Goal: Information Seeking & Learning: Learn about a topic

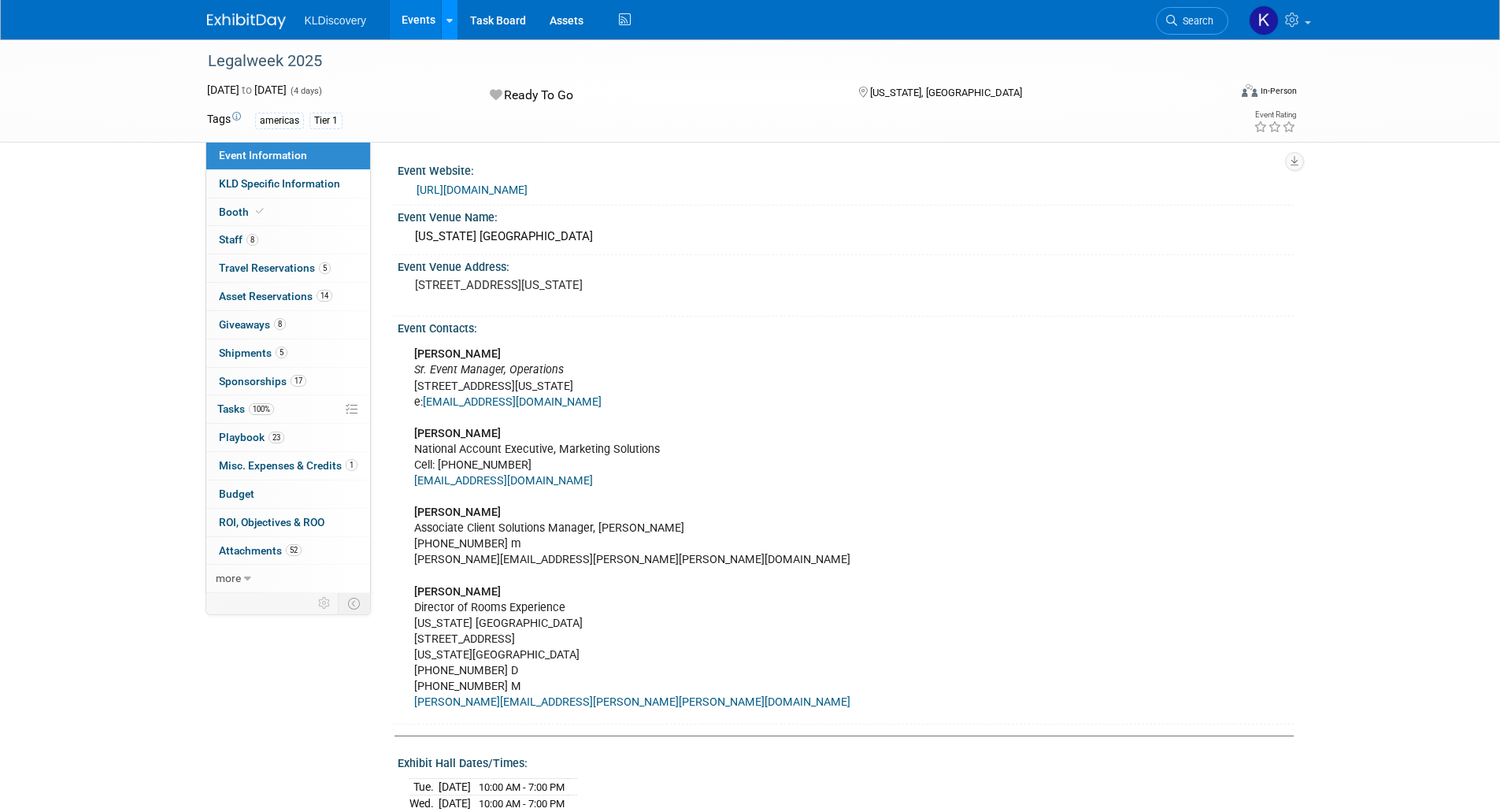
click at [450, 20] on icon at bounding box center [449, 20] width 6 height 10
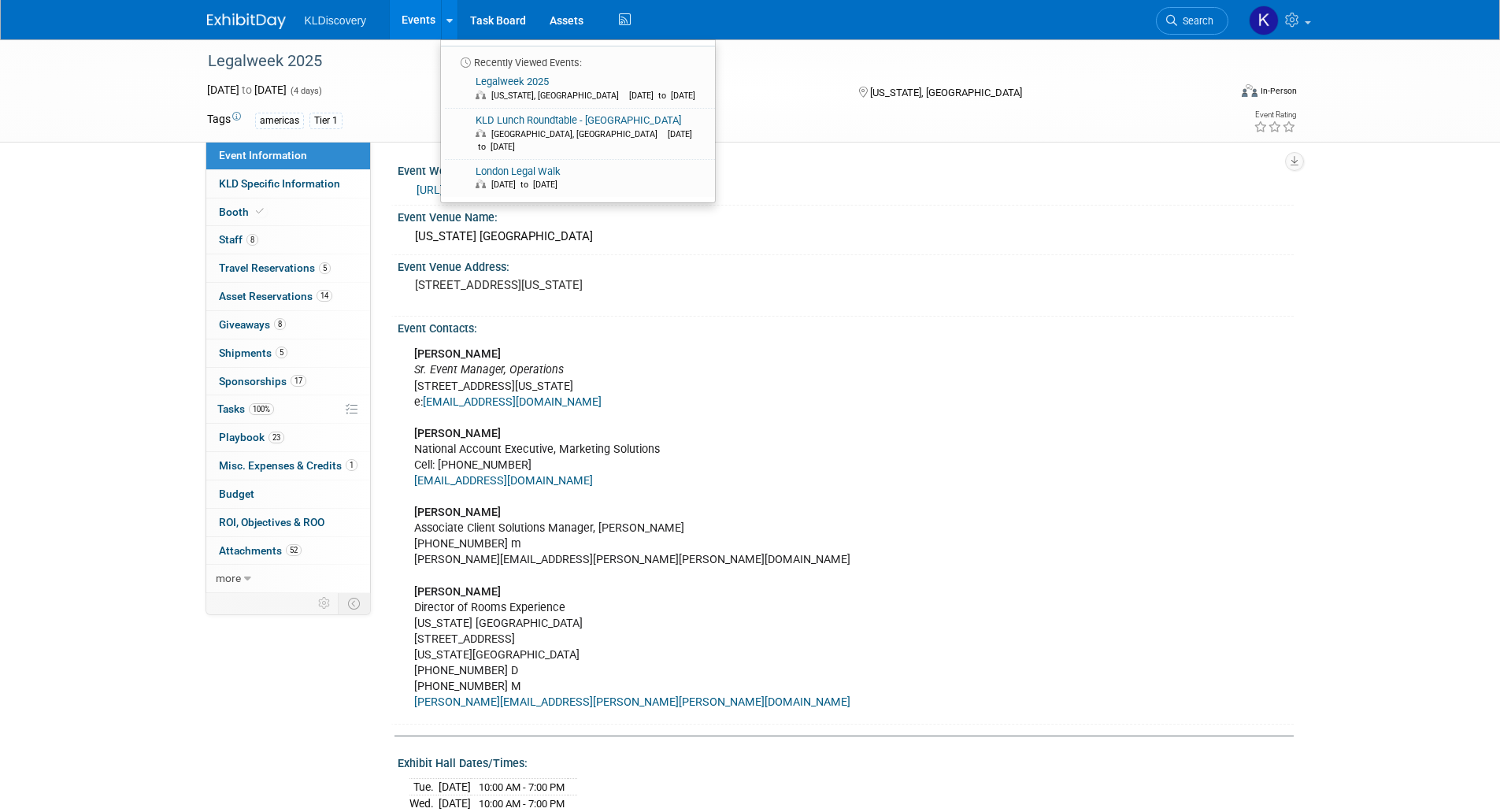
click at [231, 15] on img at bounding box center [246, 21] width 78 height 15
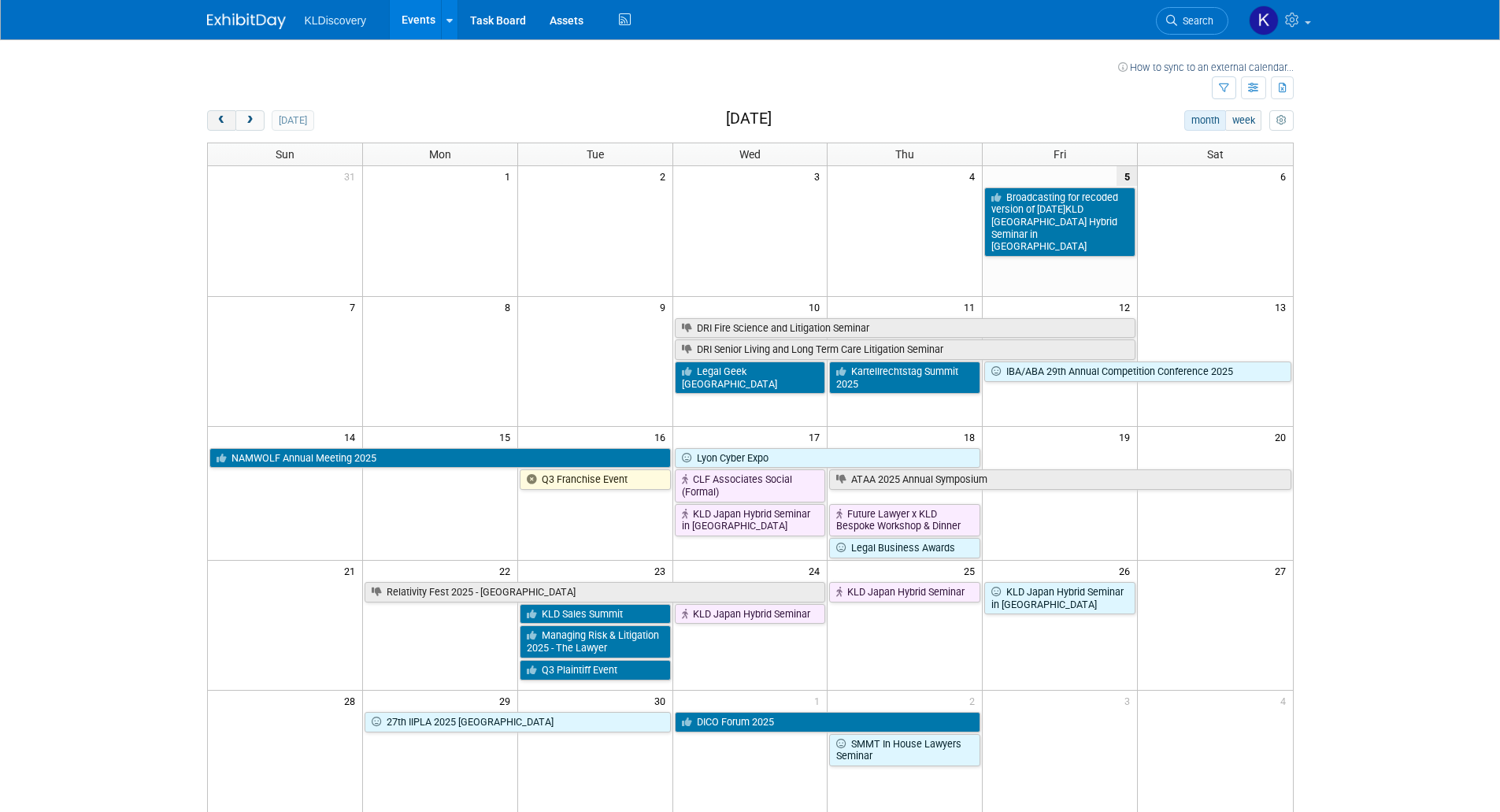
click at [226, 118] on span "prev" at bounding box center [221, 120] width 12 height 10
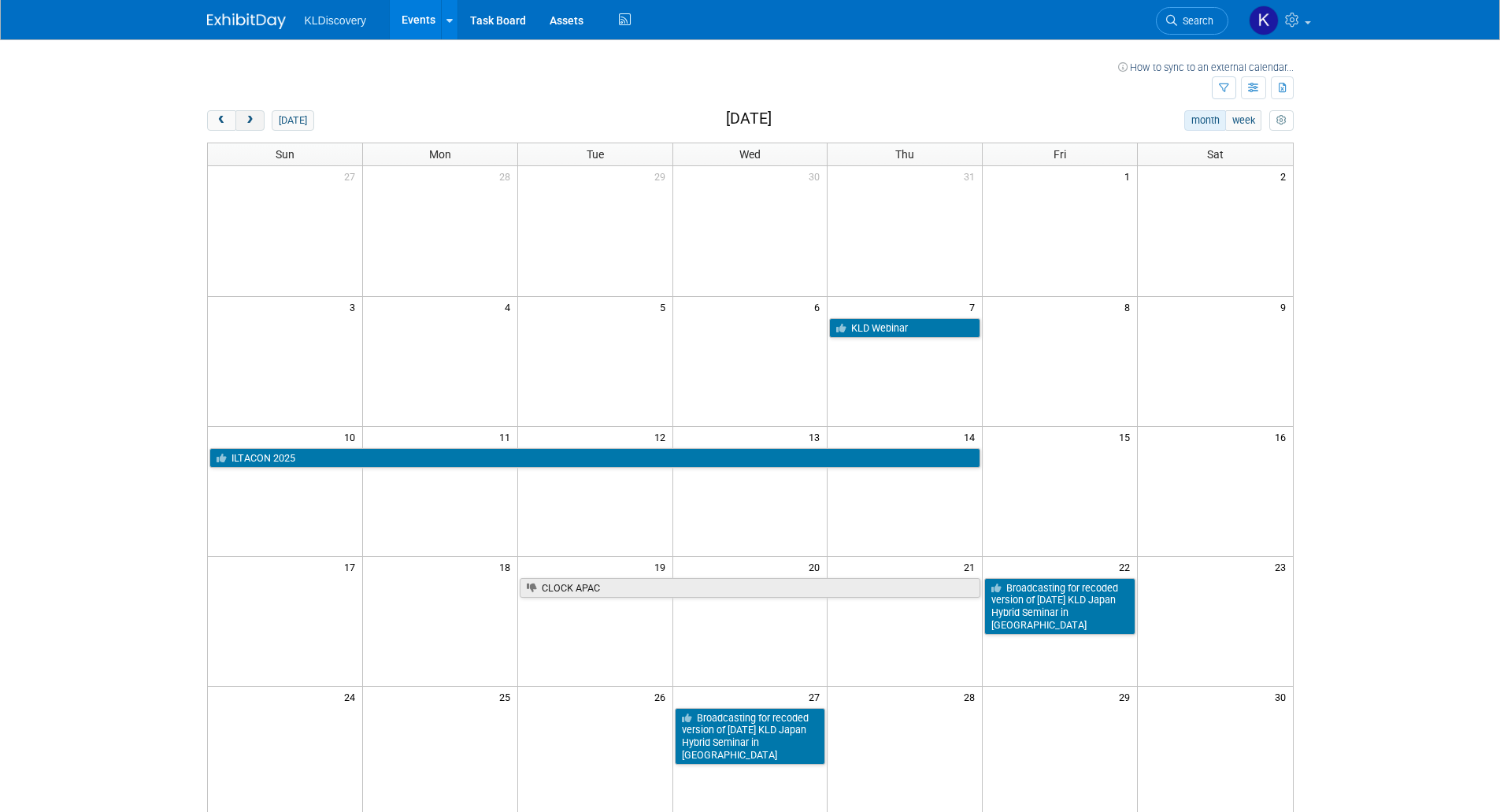
click at [246, 119] on span "next" at bounding box center [250, 120] width 12 height 10
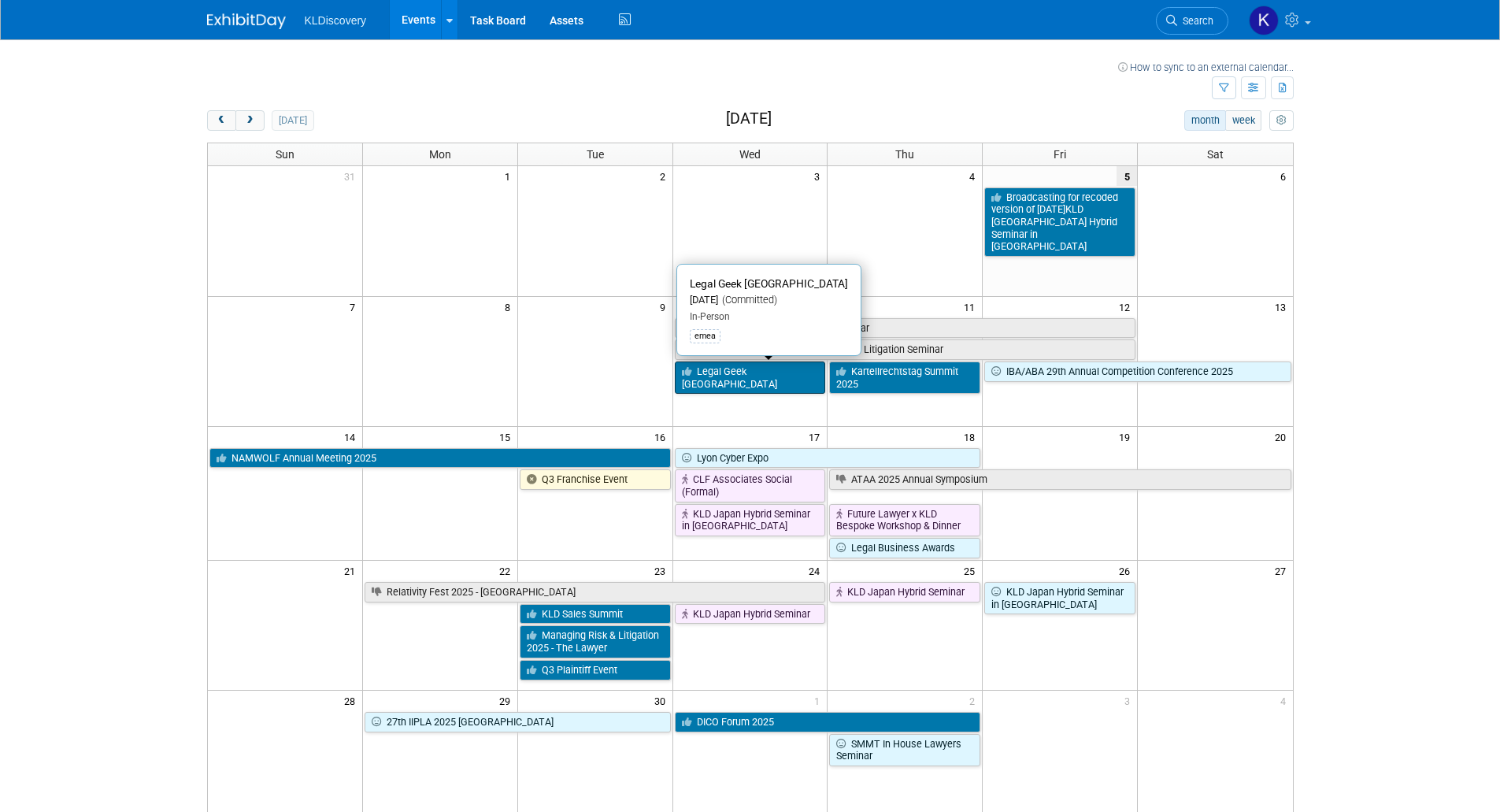
click at [766, 377] on link "Legal Geek [GEOGRAPHIC_DATA]" at bounding box center [750, 377] width 151 height 32
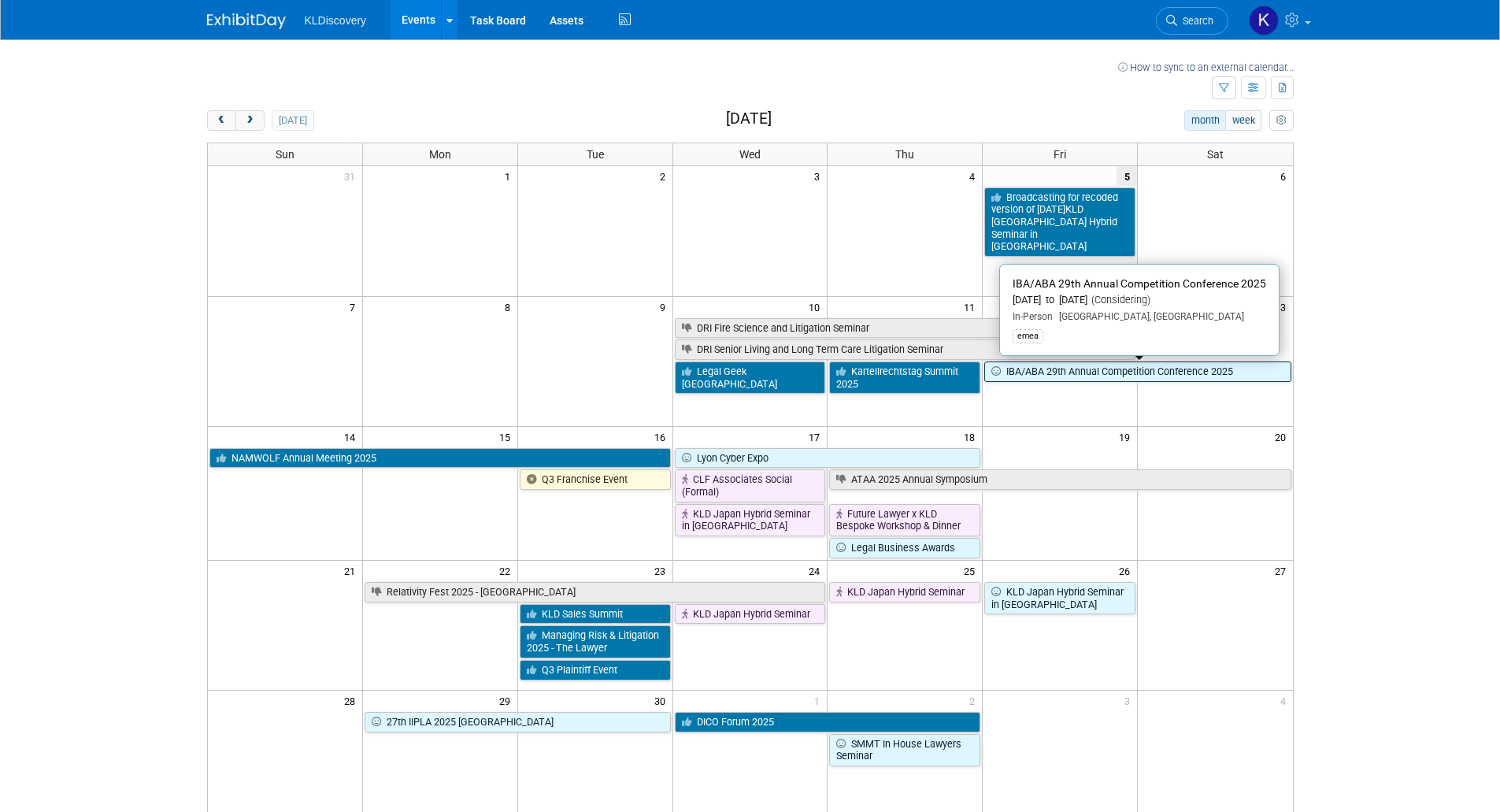
click at [1032, 373] on link "IBA/ABA 29th Annual Competition Conference 2025" at bounding box center [1137, 372] width 306 height 20
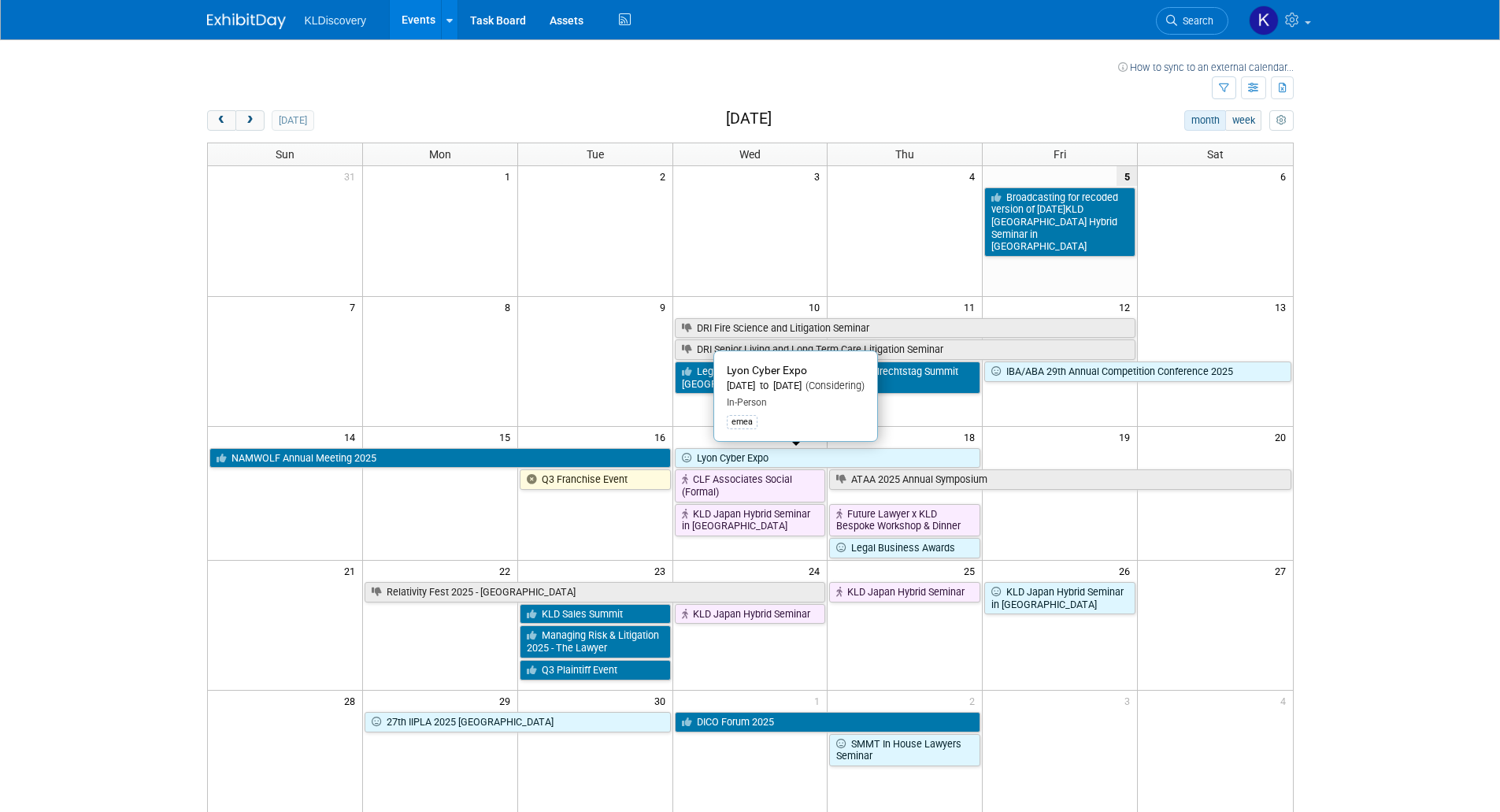
click at [748, 457] on link "Lyon Cyber Expo" at bounding box center [827, 458] width 306 height 20
click at [218, 123] on span "prev" at bounding box center [221, 120] width 12 height 10
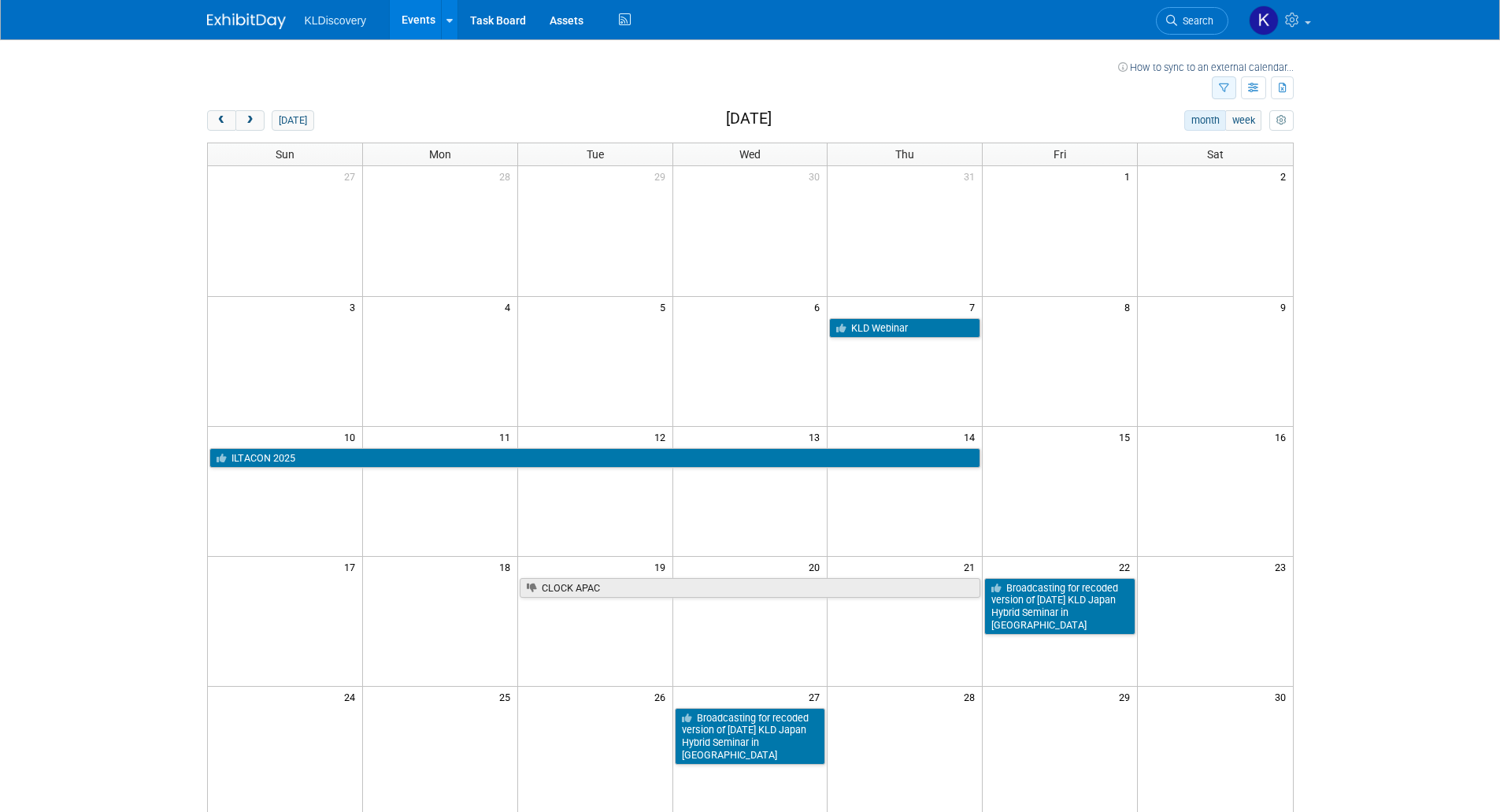
click at [1225, 92] on icon "button" at bounding box center [1223, 88] width 10 height 10
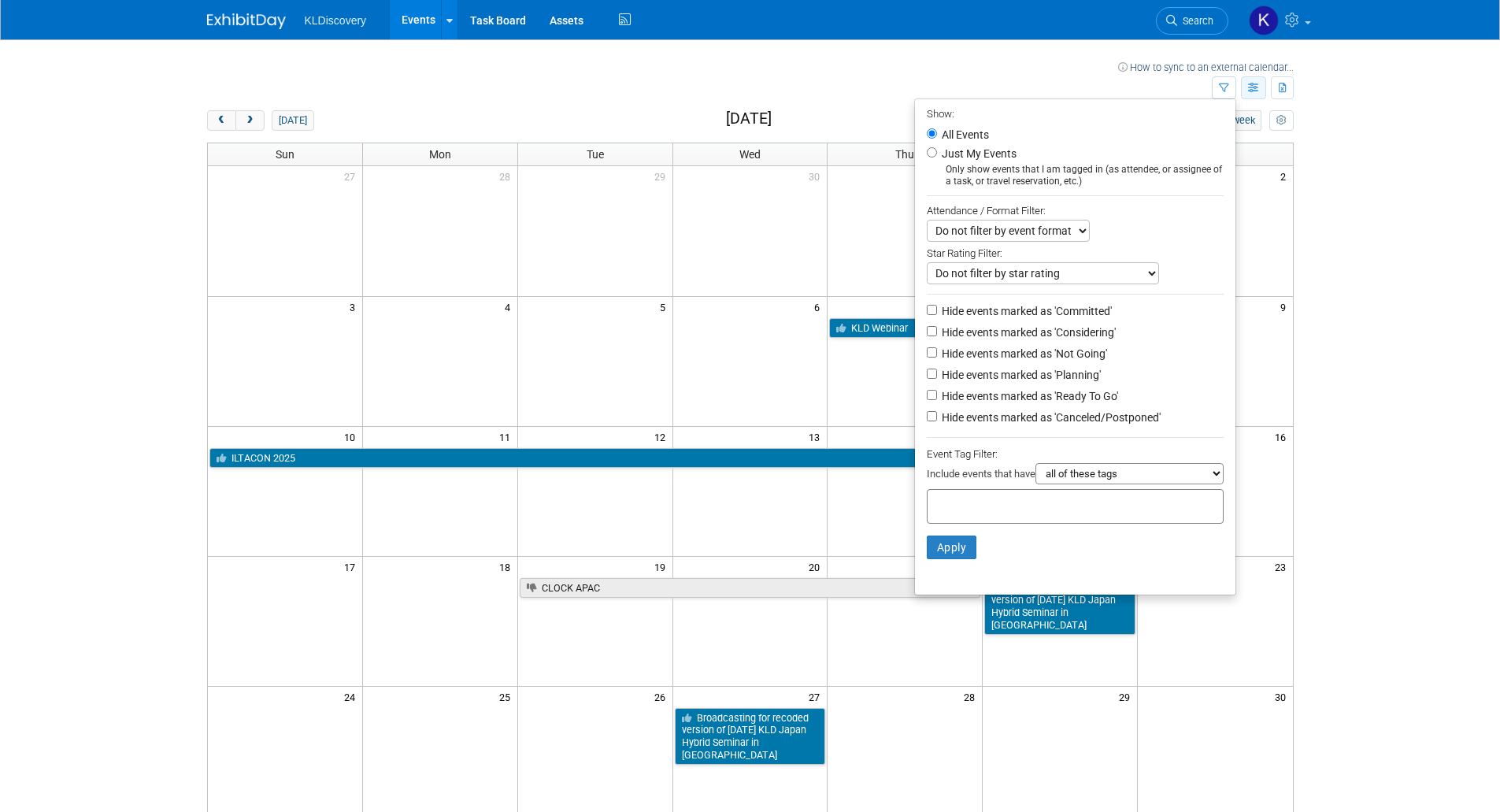
click at [1246, 89] on button "button" at bounding box center [1253, 87] width 26 height 23
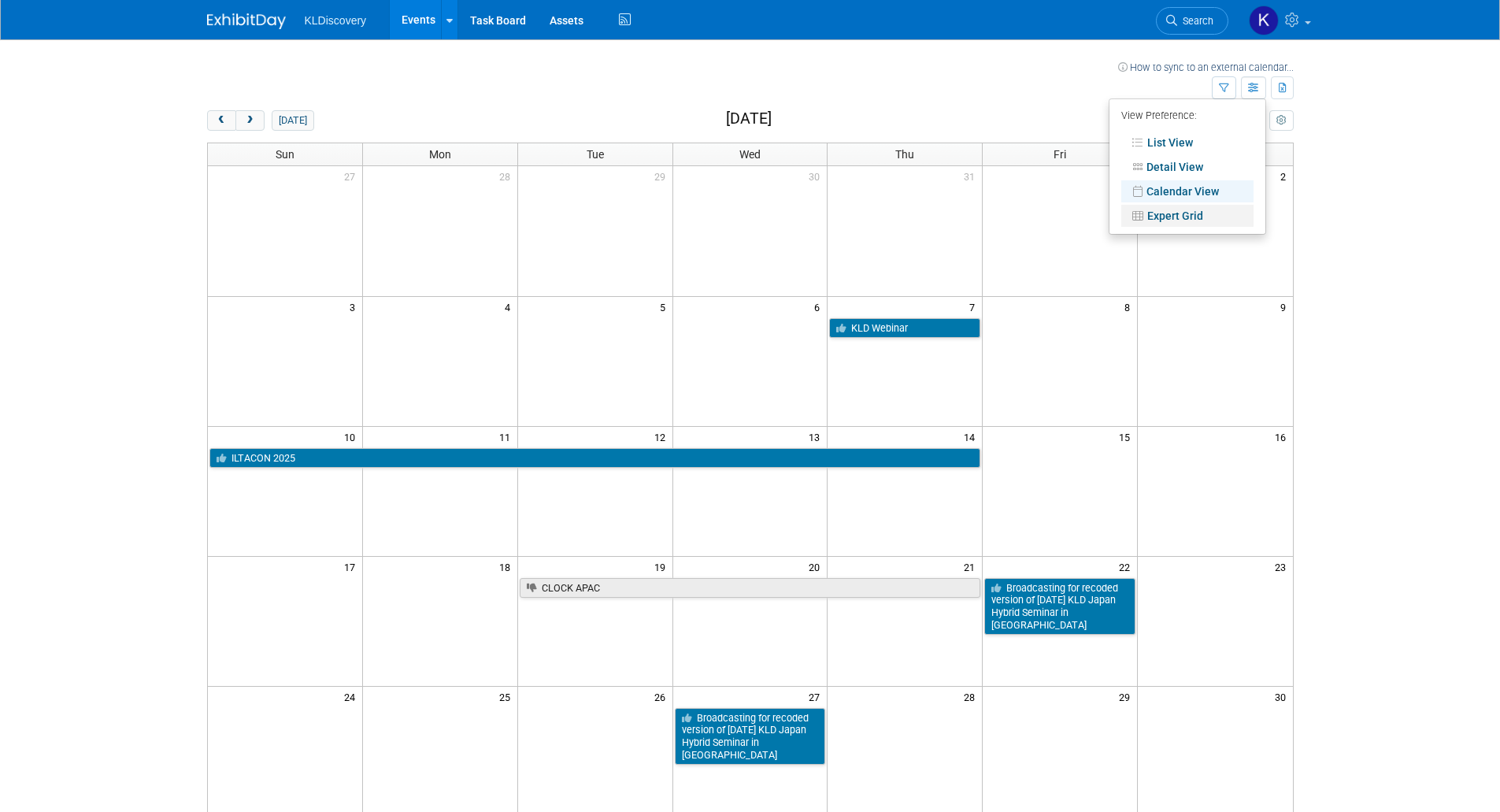
click at [1199, 205] on link "Expert Grid" at bounding box center [1187, 216] width 132 height 22
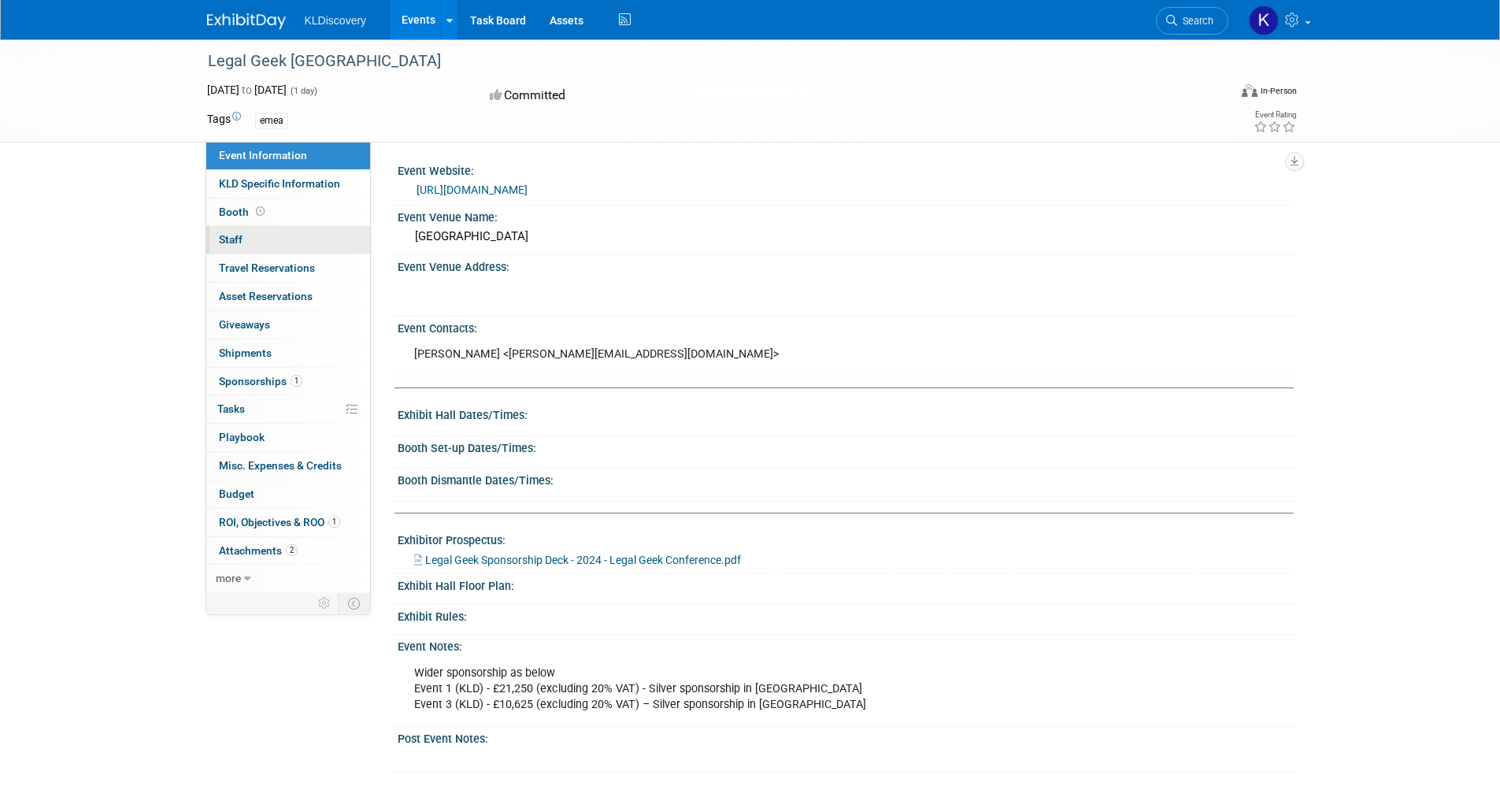
click at [236, 236] on span "Staff 0" at bounding box center [231, 240] width 24 height 13
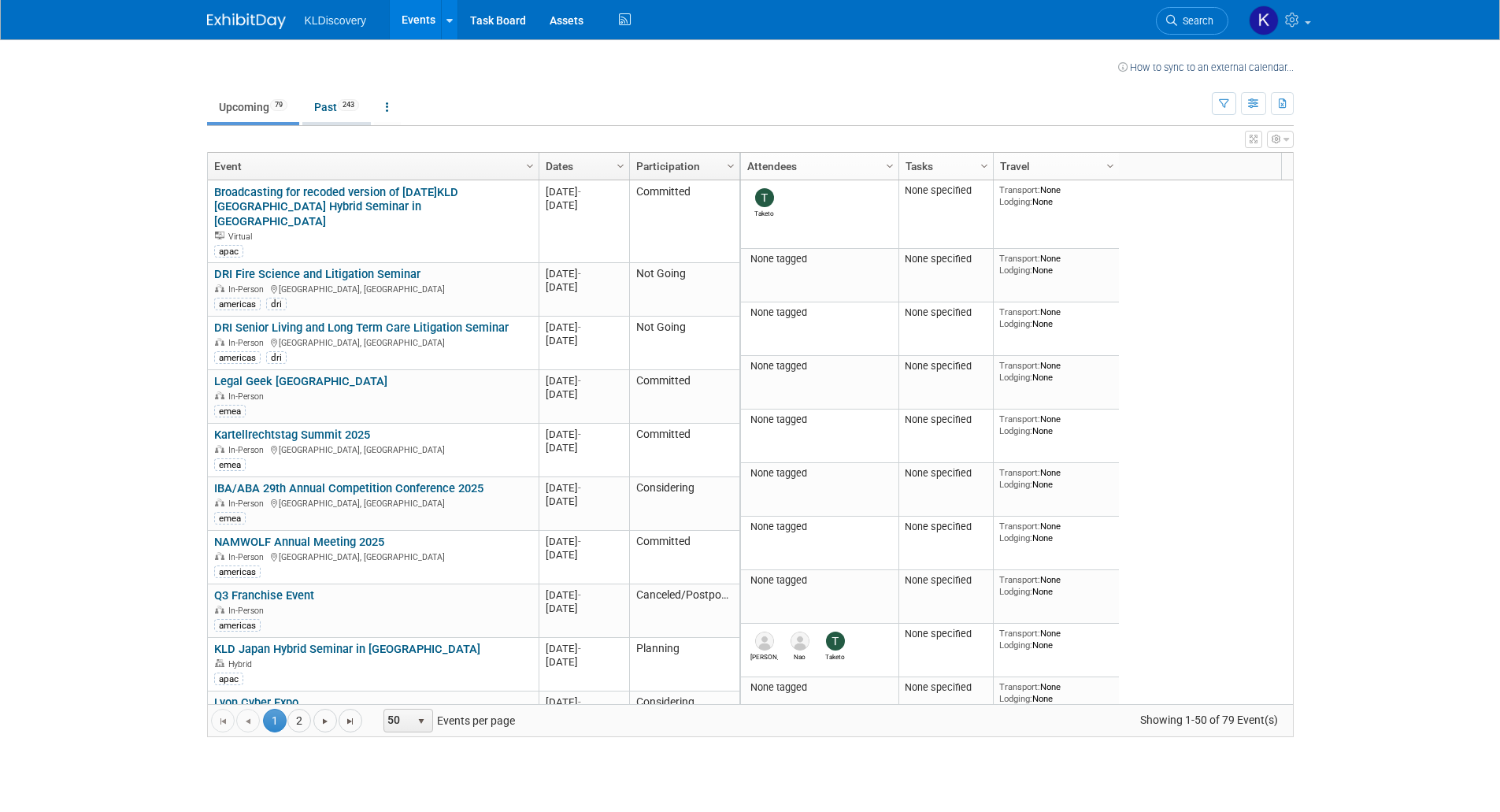
click at [323, 112] on link "Past 243" at bounding box center [336, 107] width 68 height 30
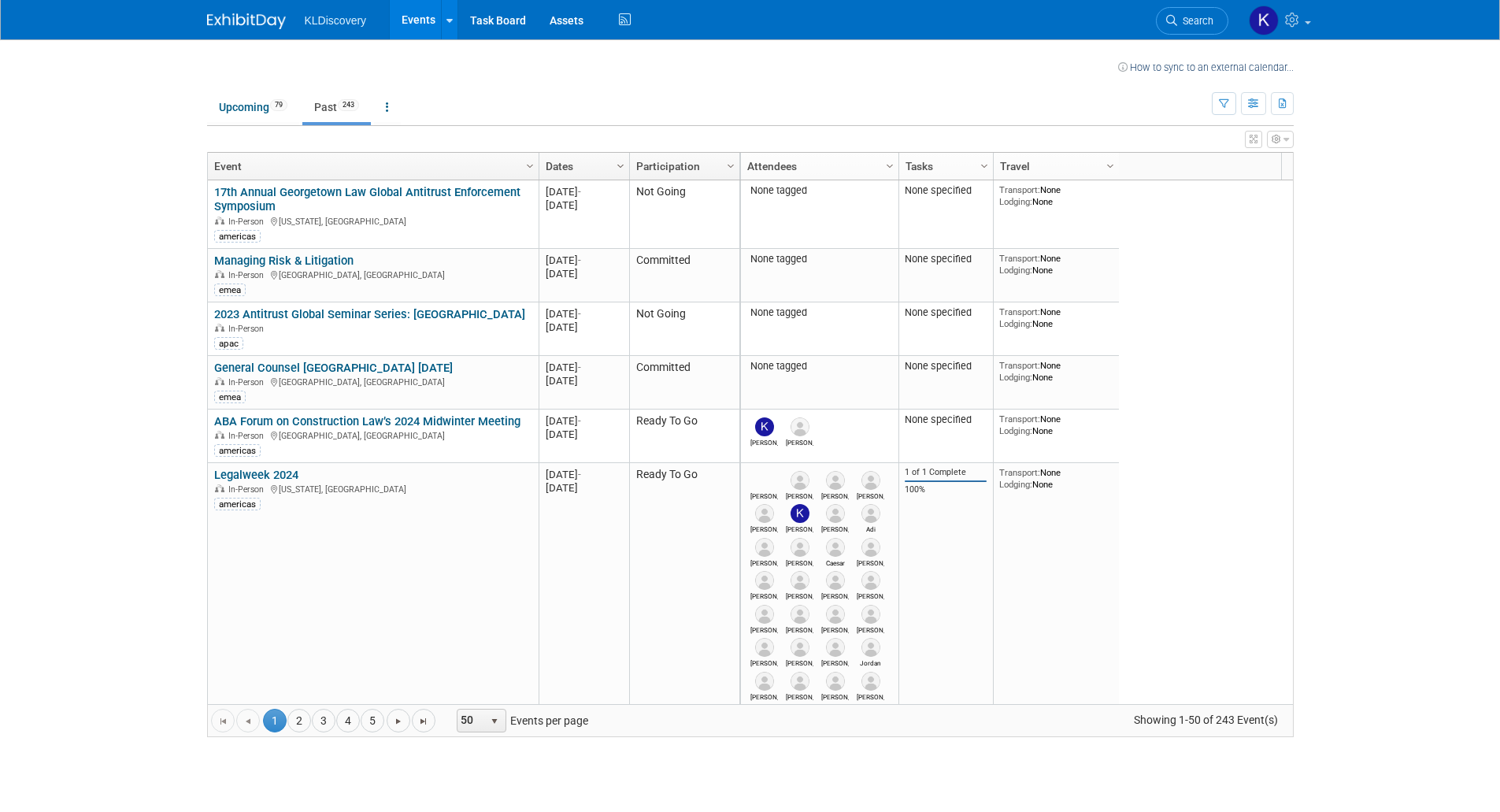
click at [617, 168] on span "Column Settings" at bounding box center [621, 166] width 13 height 13
click at [629, 205] on span "Sort Descending" at bounding box center [675, 213] width 126 height 25
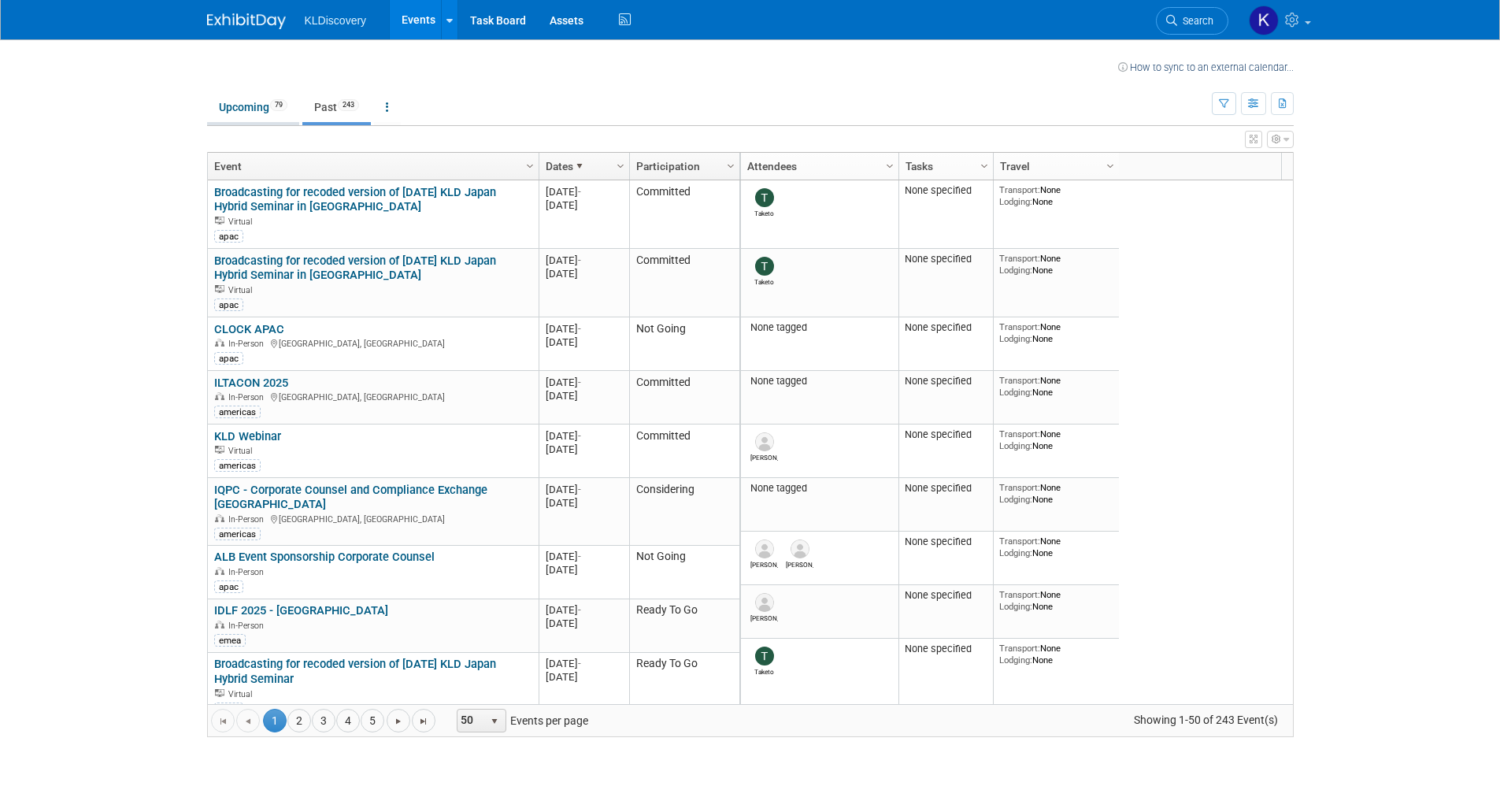
click at [262, 104] on link "Upcoming 79" at bounding box center [252, 107] width 92 height 30
